Goal: Complete application form

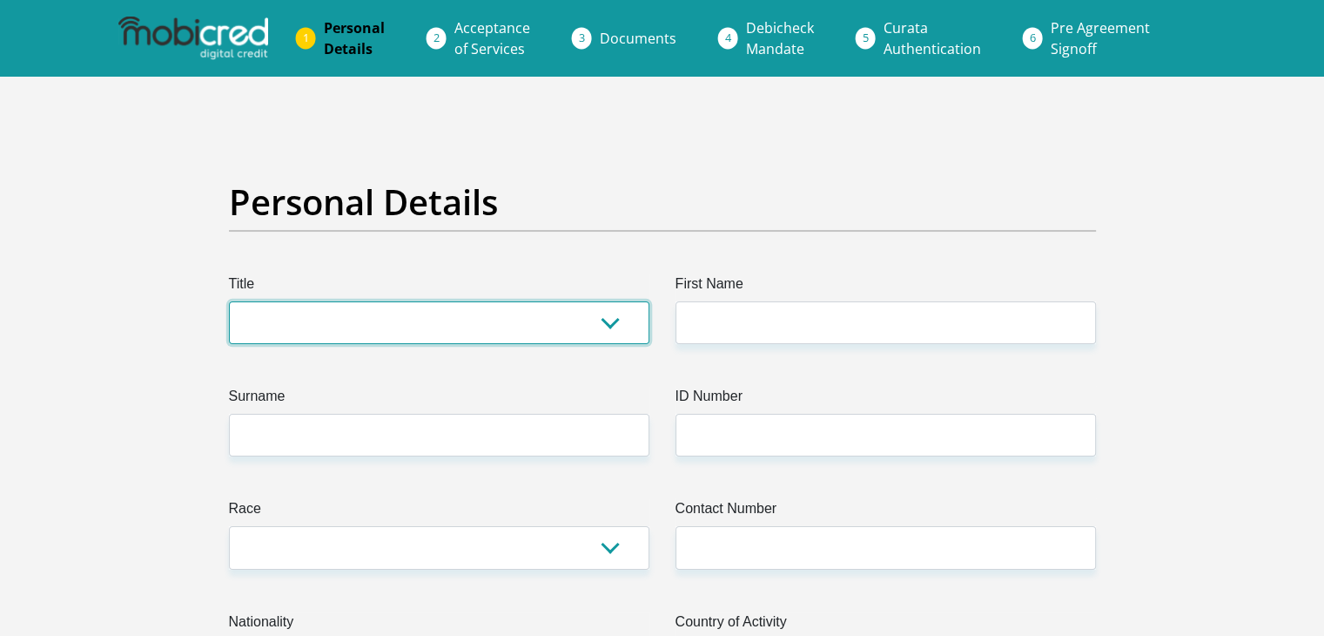
click at [602, 311] on select "Mr Ms Mrs Dr [PERSON_NAME]" at bounding box center [439, 322] width 421 height 43
select select "Mr"
click at [229, 301] on select "Mr Ms Mrs Dr [PERSON_NAME]" at bounding box center [439, 322] width 421 height 43
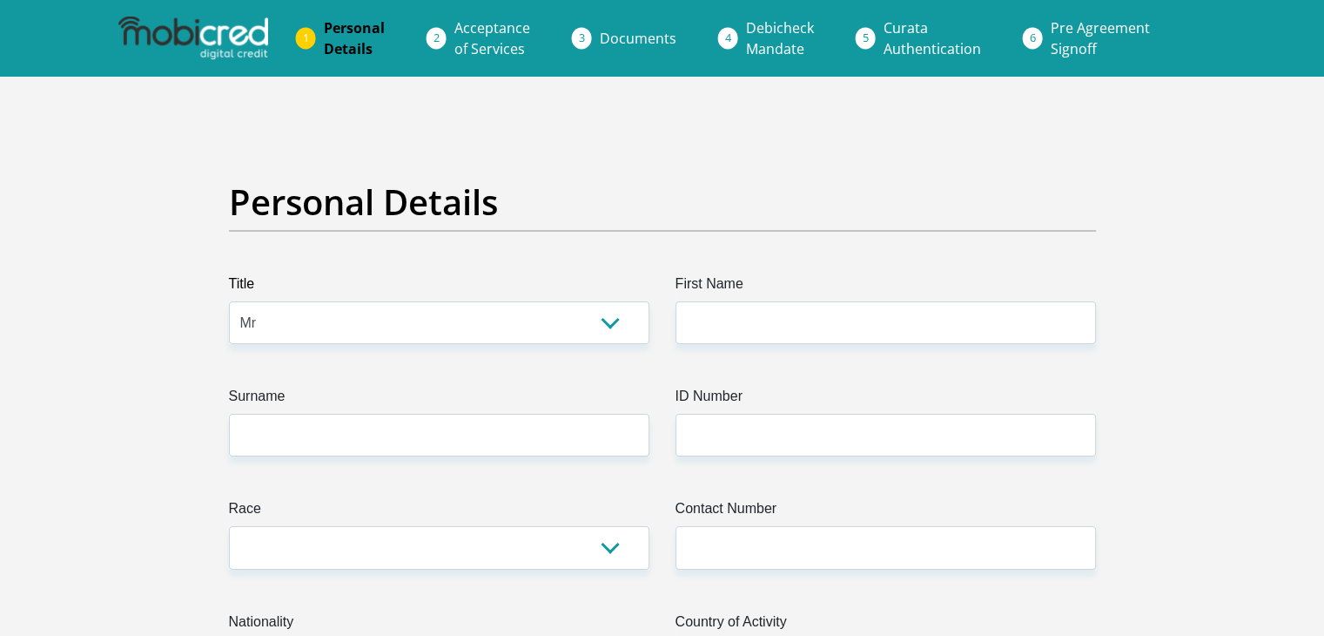
click at [672, 325] on div "First Name" at bounding box center [886, 308] width 447 height 71
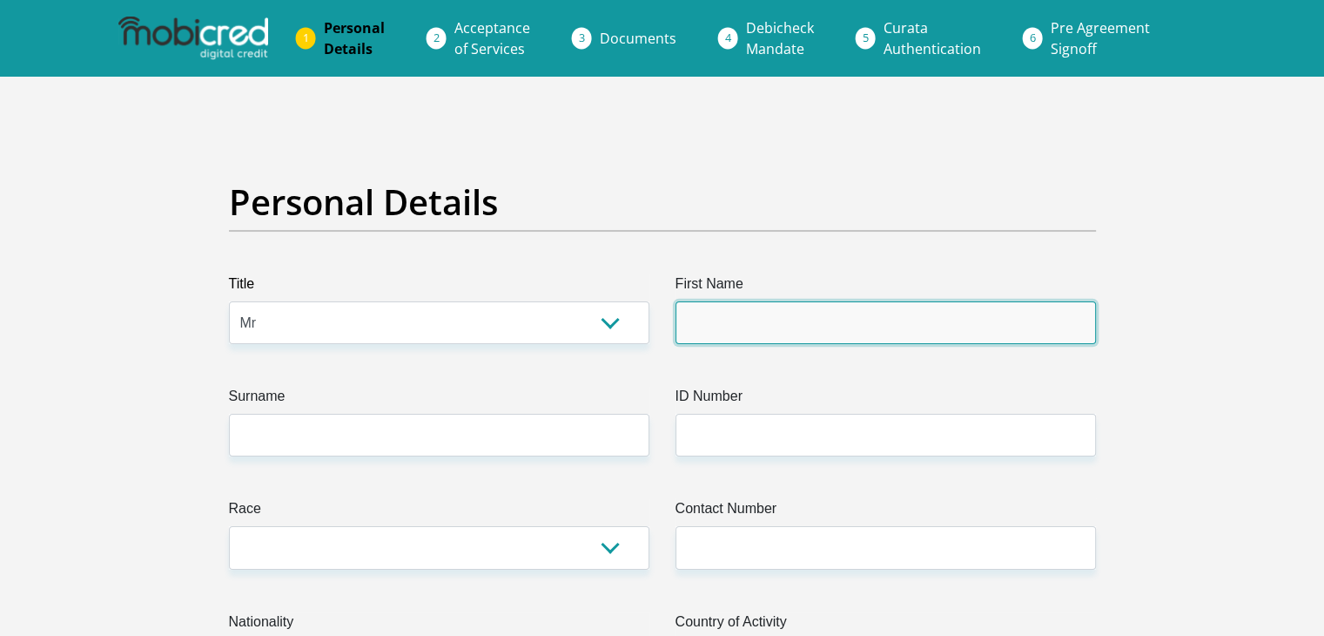
click at [706, 324] on input "First Name" at bounding box center [886, 322] width 421 height 43
type input "Mpho"
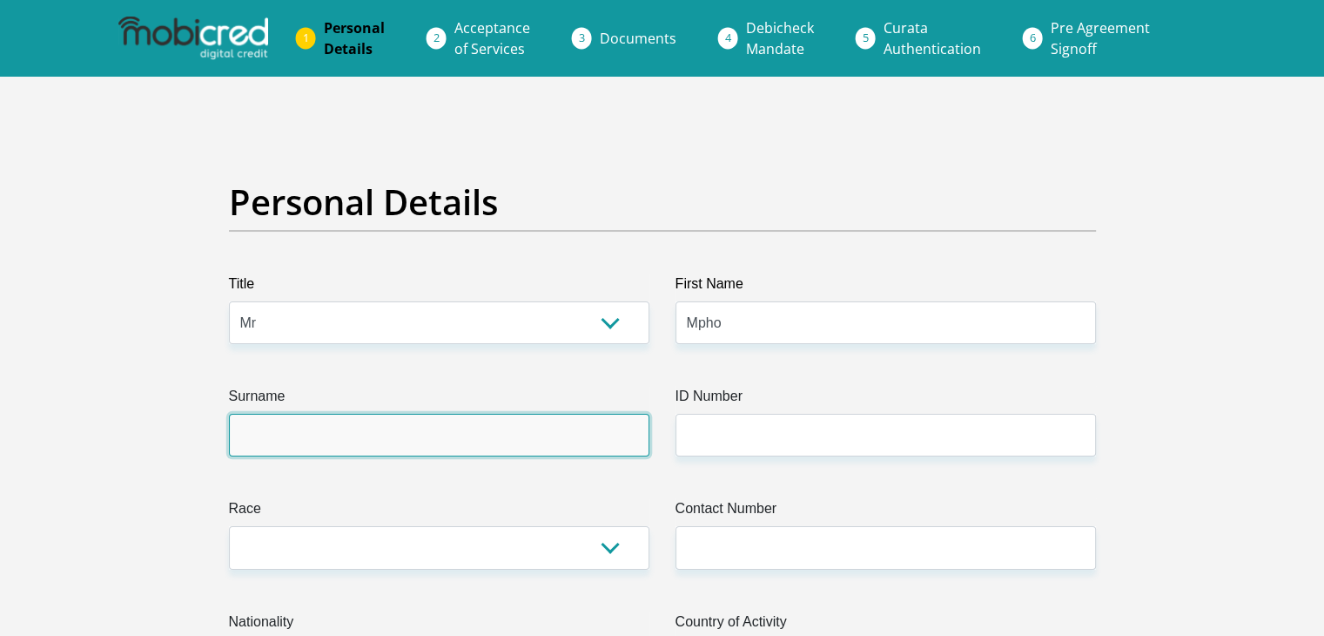
click at [569, 426] on input "Surname" at bounding box center [439, 435] width 421 height 43
type input "pangindawo"
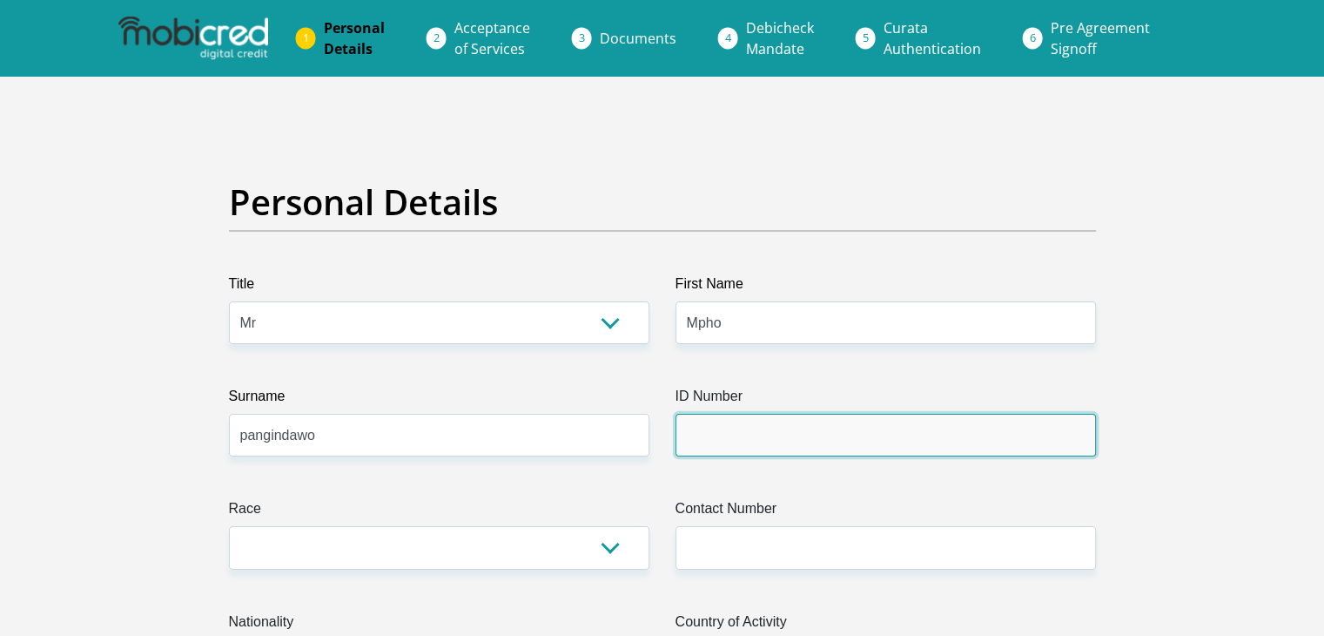
click at [899, 443] on input "ID Number" at bounding box center [886, 435] width 421 height 43
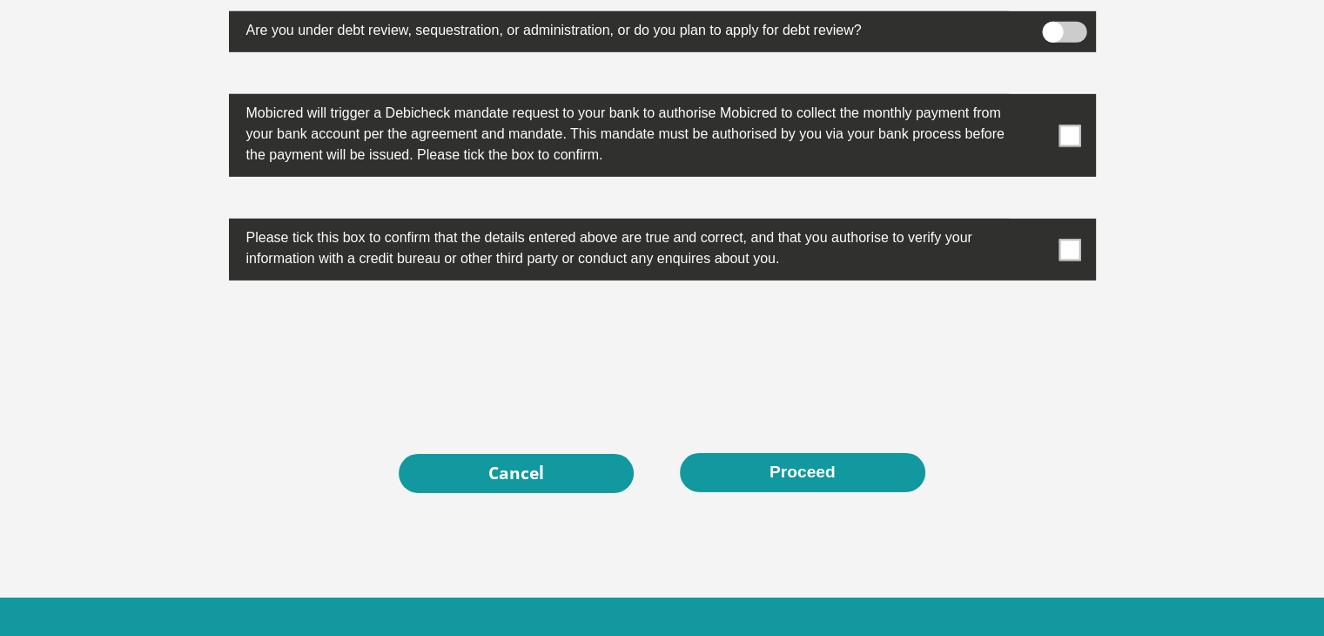
scroll to position [5534, 0]
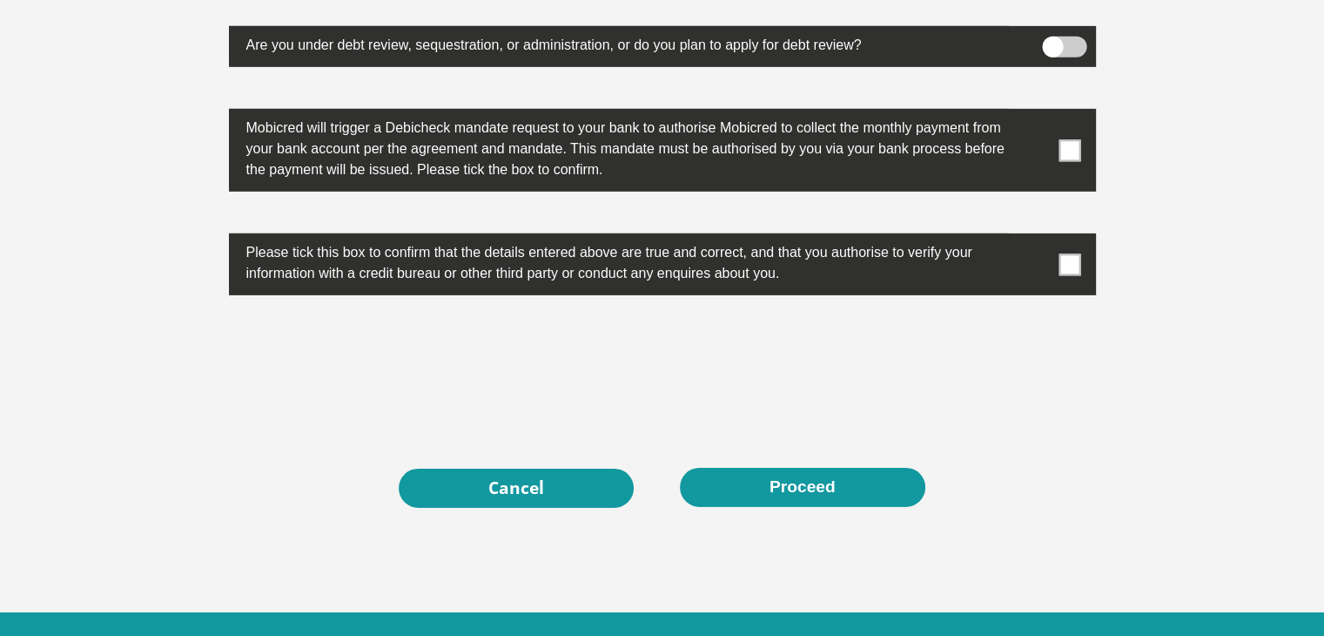
click at [1081, 266] on label at bounding box center [662, 264] width 867 height 62
click at [1035, 238] on input "checkbox" at bounding box center [1035, 238] width 0 height 0
click at [1054, 147] on label at bounding box center [662, 150] width 867 height 83
click at [1035, 113] on input "checkbox" at bounding box center [1035, 113] width 0 height 0
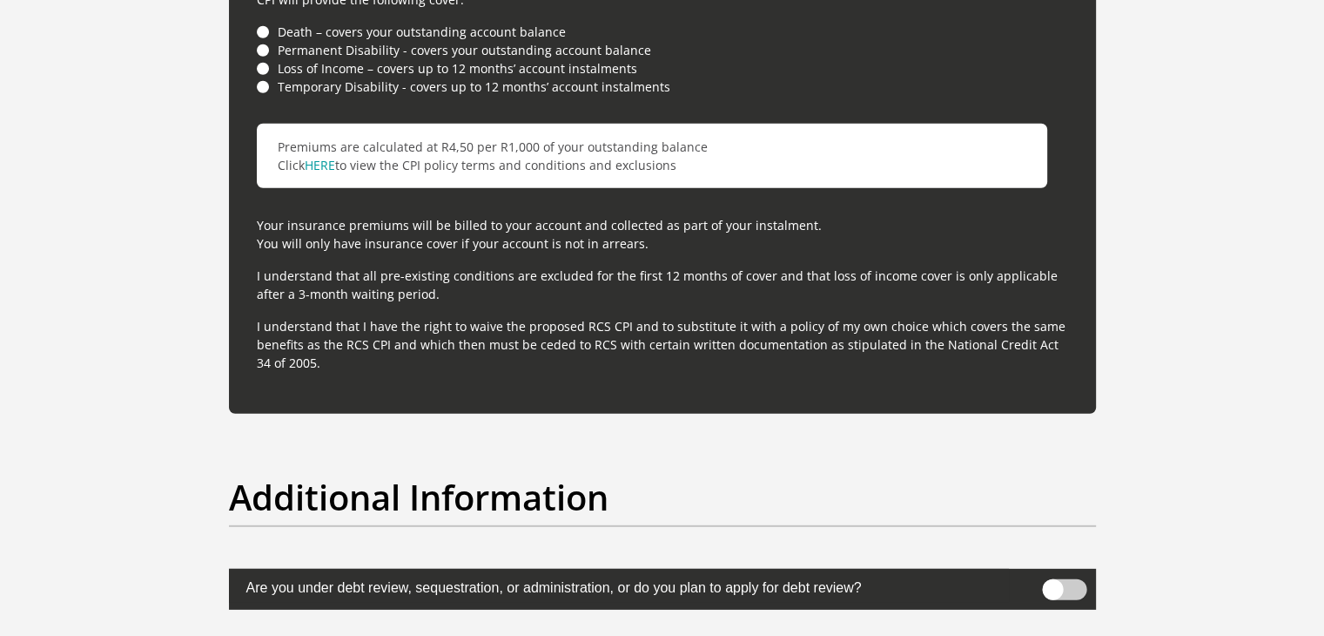
scroll to position [4624, 0]
